Goal: Task Accomplishment & Management: Use online tool/utility

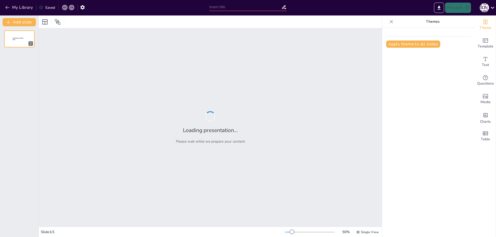
type input "Ефективне управління відрядженнями: Всі етапи та документи"
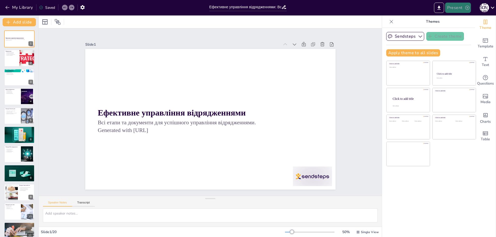
click at [456, 7] on button "Present" at bounding box center [458, 8] width 26 height 10
click at [458, 20] on li "Preview presentation" at bounding box center [466, 19] width 41 height 8
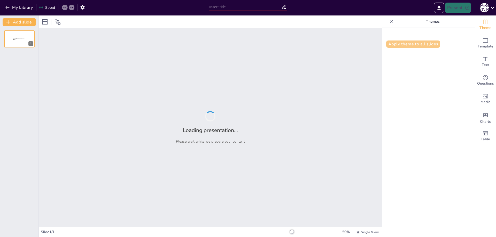
type input "Ефективне управління відрядженнями: Всі етапи та документи"
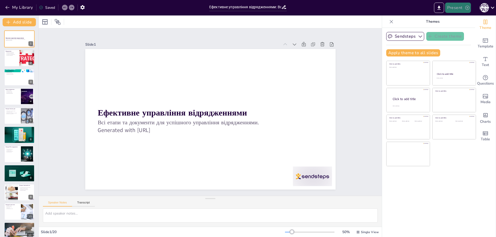
click at [468, 8] on icon "button" at bounding box center [467, 8] width 4 height 4
click at [460, 31] on li "Play presentation" at bounding box center [466, 32] width 41 height 8
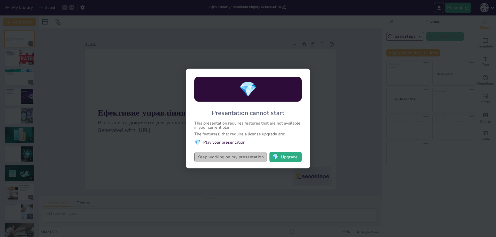
click at [233, 157] on button "Keep working on my presentation" at bounding box center [230, 157] width 73 height 10
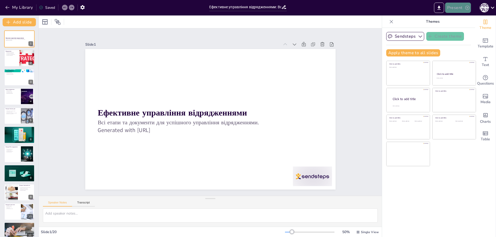
click at [466, 8] on icon "button" at bounding box center [467, 7] width 5 height 5
click at [453, 32] on li "Play presentation" at bounding box center [466, 32] width 41 height 8
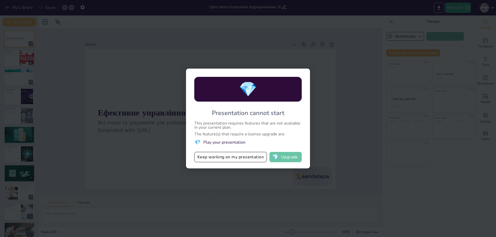
click at [296, 157] on button "💎 Upgrade" at bounding box center [285, 157] width 32 height 10
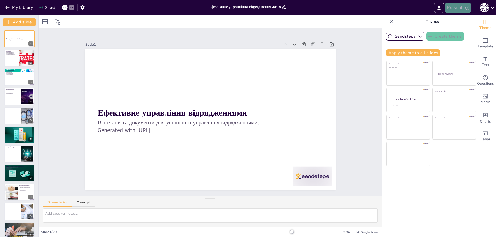
click at [451, 6] on button "Present" at bounding box center [458, 8] width 26 height 10
click at [454, 18] on li "Preview presentation" at bounding box center [466, 19] width 41 height 8
